Goal: Navigation & Orientation: Find specific page/section

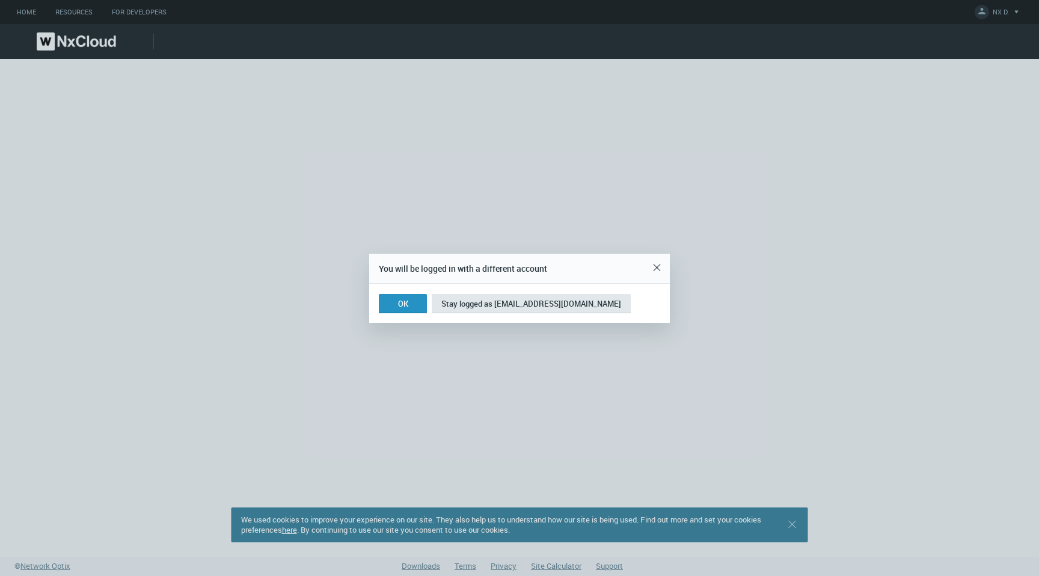
click at [402, 305] on button "OK" at bounding box center [403, 303] width 48 height 19
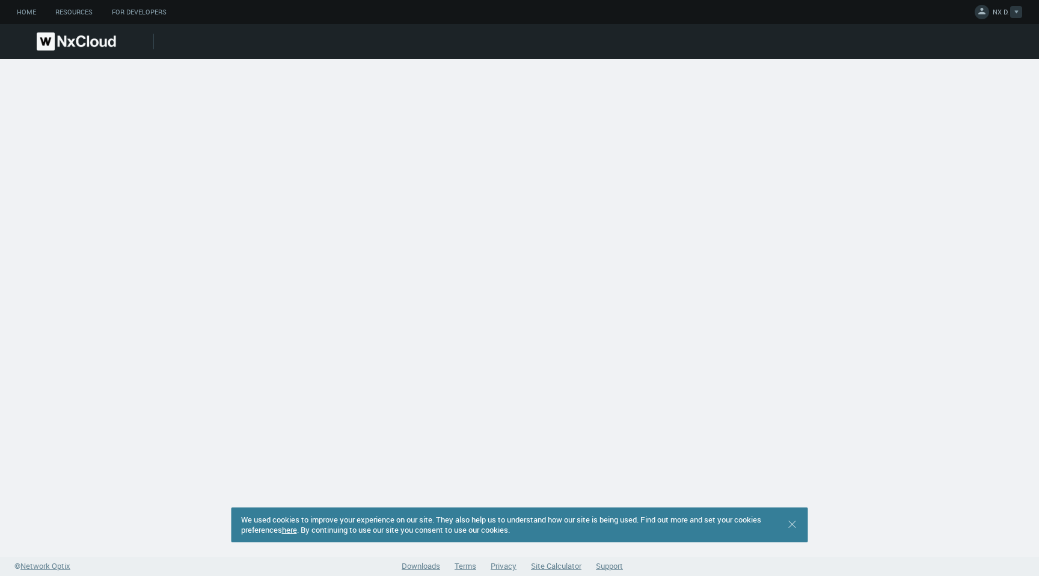
click at [1005, 16] on span "NX D." at bounding box center [1001, 14] width 16 height 14
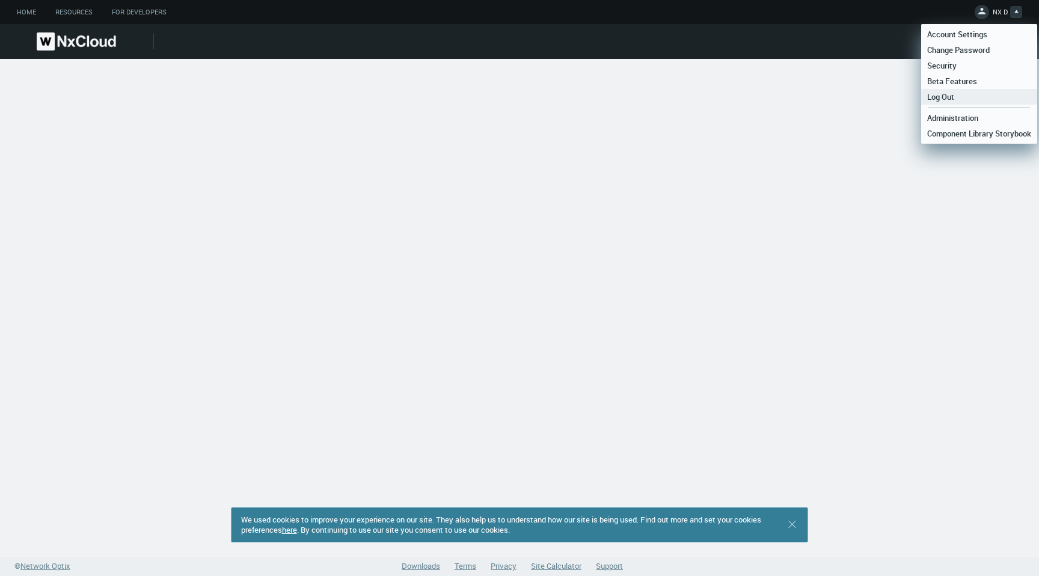
click at [968, 99] on link "Log Out" at bounding box center [979, 97] width 116 height 16
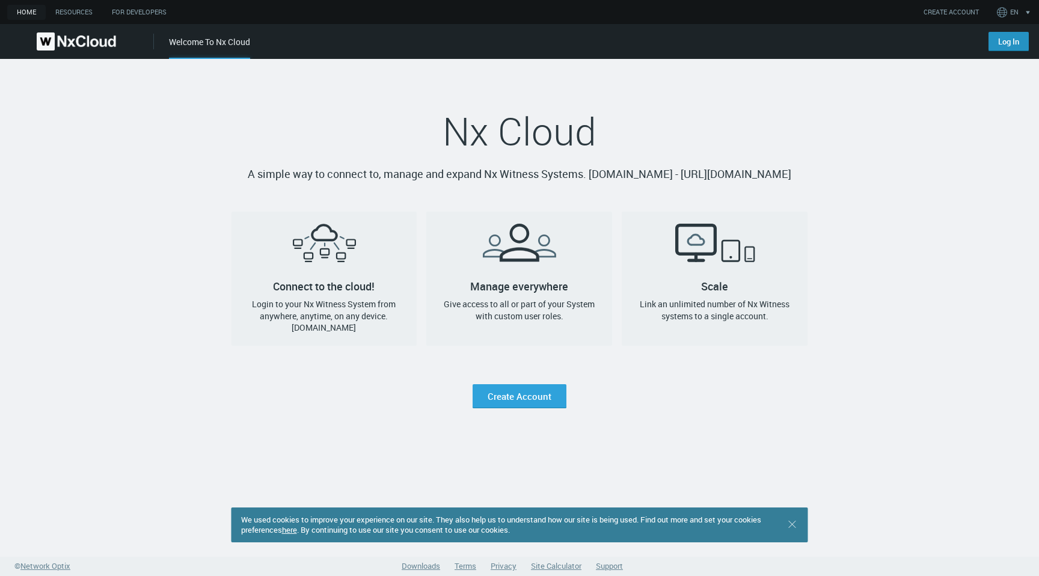
click at [1002, 46] on link "Log In" at bounding box center [1009, 41] width 40 height 19
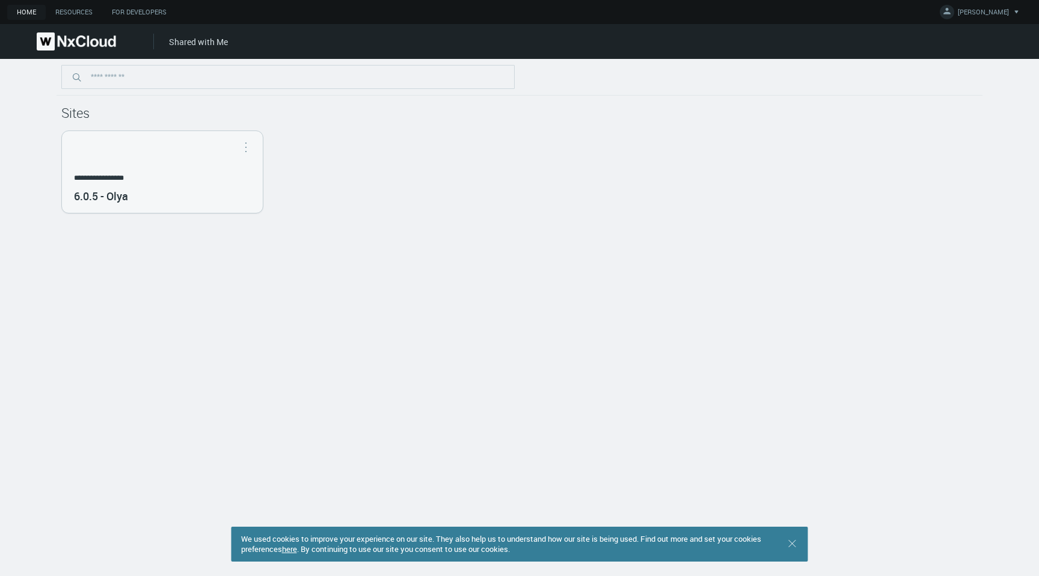
click at [216, 43] on link "Shared with Me" at bounding box center [198, 41] width 59 height 11
click at [189, 43] on link "Shared with Me" at bounding box center [198, 41] width 59 height 11
